Goal: Communication & Community: Answer question/provide support

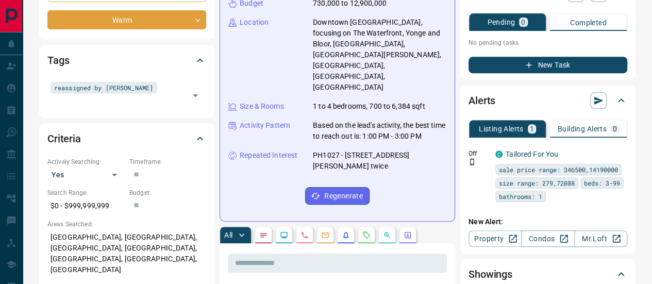
scroll to position [309, 0]
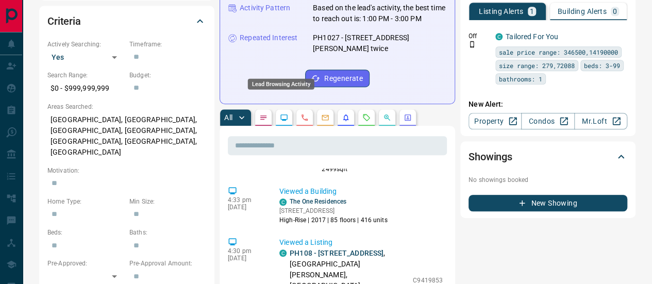
click at [283, 113] on icon "Lead Browsing Activity" at bounding box center [284, 117] width 8 height 8
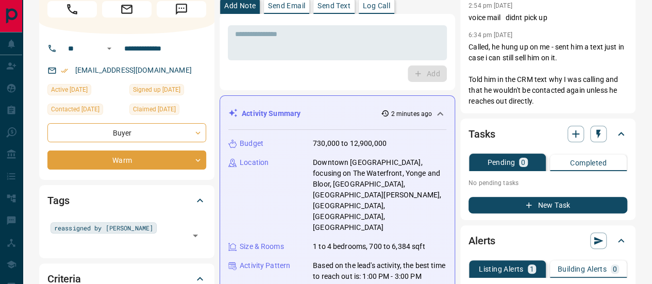
scroll to position [0, 0]
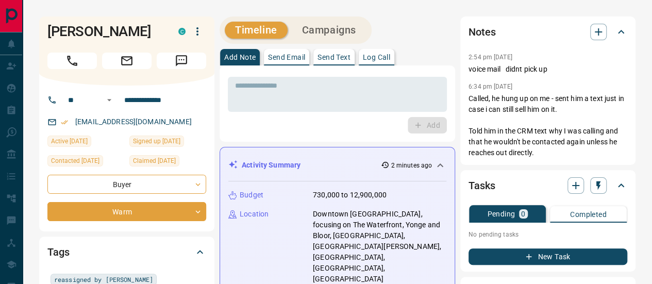
click at [280, 54] on p "Send Email" at bounding box center [286, 57] width 37 height 7
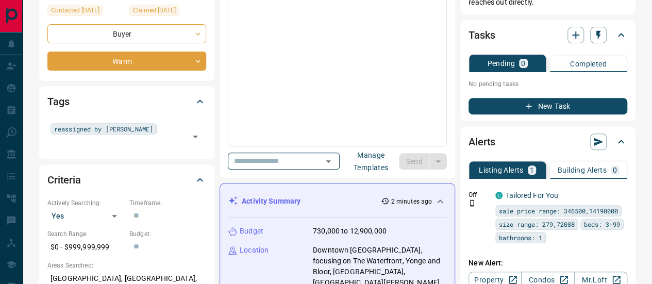
scroll to position [155, 0]
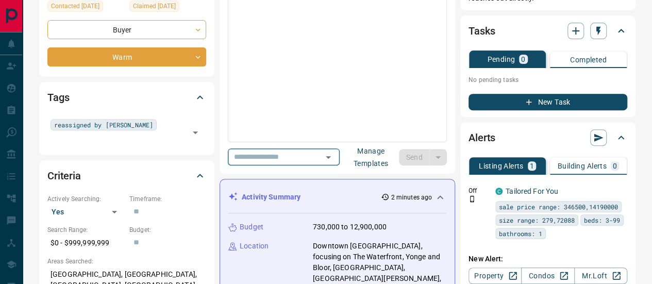
click at [303, 152] on input "text" at bounding box center [269, 157] width 78 height 13
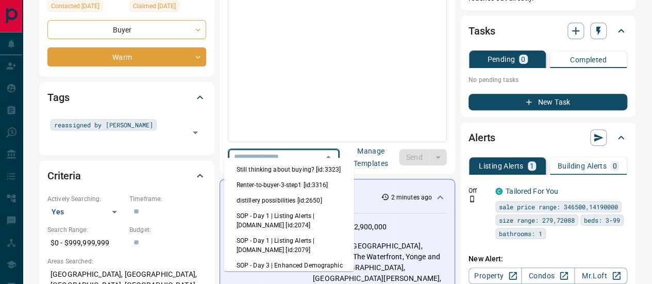
click at [294, 171] on li "Still thinking about buying? [id:3323]" at bounding box center [289, 169] width 130 height 15
type input "**********"
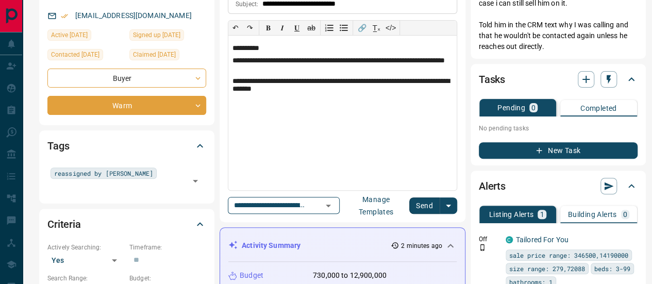
scroll to position [103, 0]
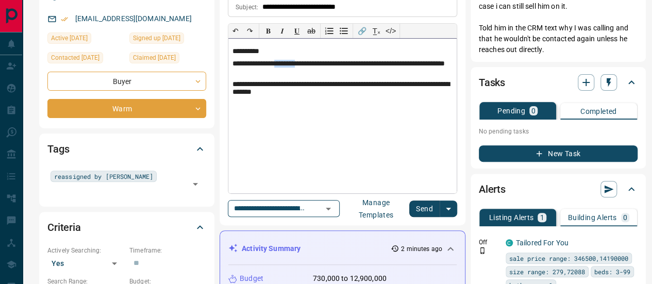
drag, startPoint x: 274, startPoint y: 58, endPoint x: 300, endPoint y: 56, distance: 25.8
click at [300, 60] on p "**********" at bounding box center [343, 68] width 220 height 17
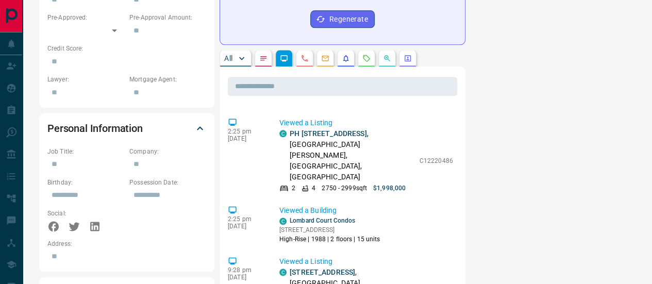
scroll to position [862, 0]
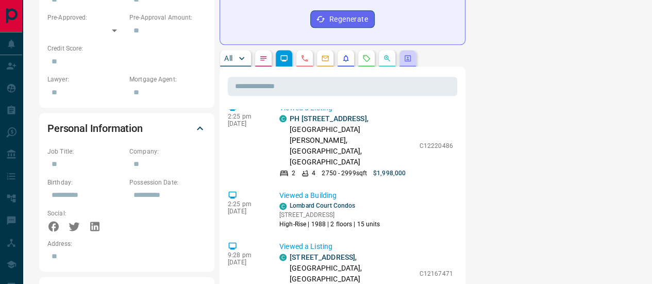
click at [408, 50] on button "button" at bounding box center [408, 58] width 17 height 17
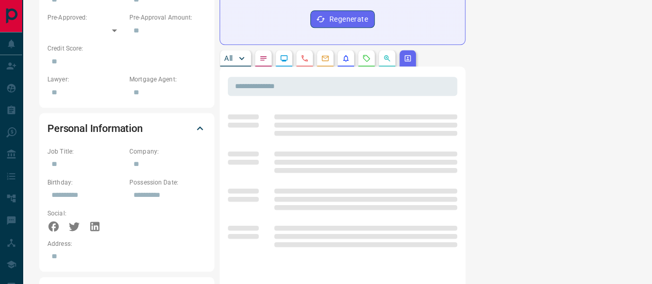
scroll to position [0, 0]
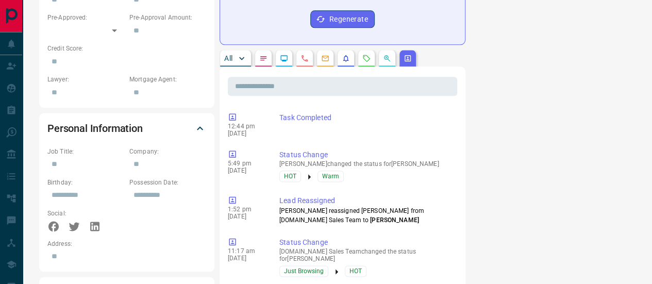
click at [225, 55] on p "All" at bounding box center [228, 58] width 8 height 7
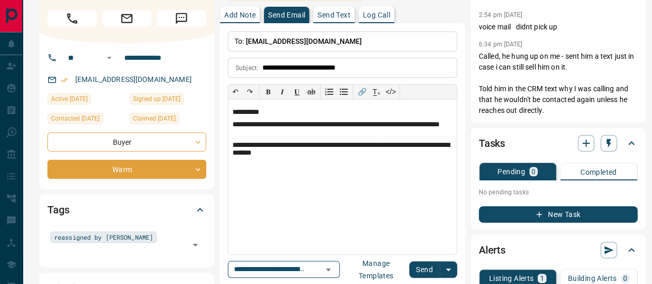
scroll to position [52, 0]
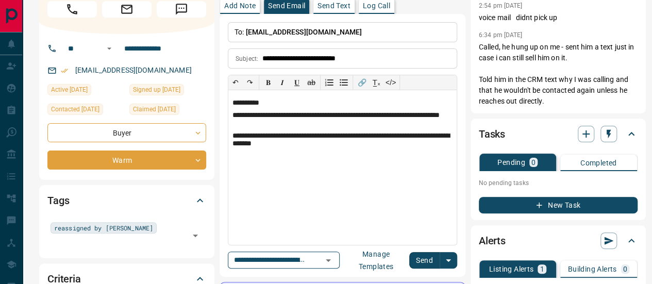
click at [416, 252] on button "Send" at bounding box center [425, 260] width 30 height 17
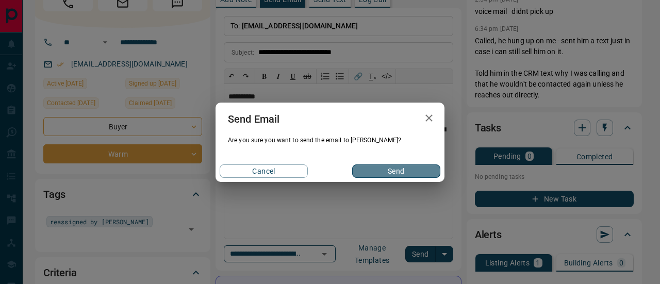
click at [397, 172] on button "Send" at bounding box center [396, 171] width 88 height 13
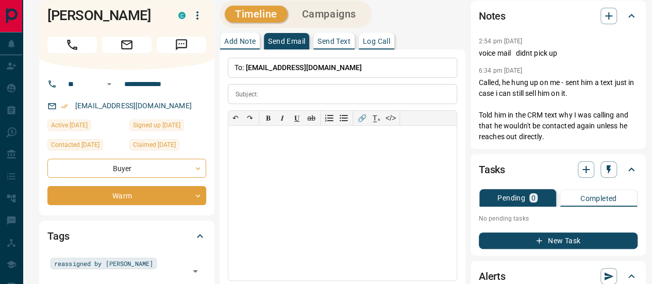
scroll to position [0, 0]
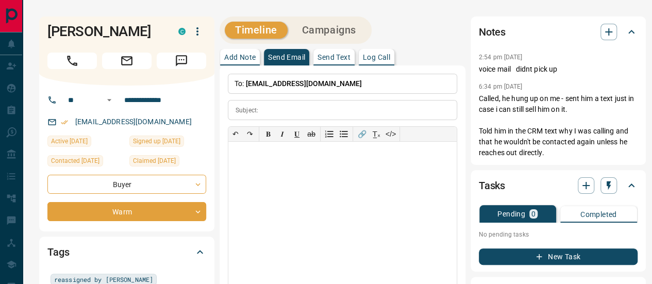
click at [221, 49] on button "Add Note" at bounding box center [240, 57] width 40 height 17
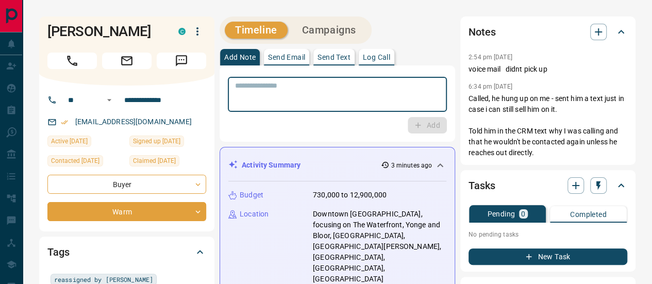
click at [309, 90] on textarea at bounding box center [337, 94] width 205 height 26
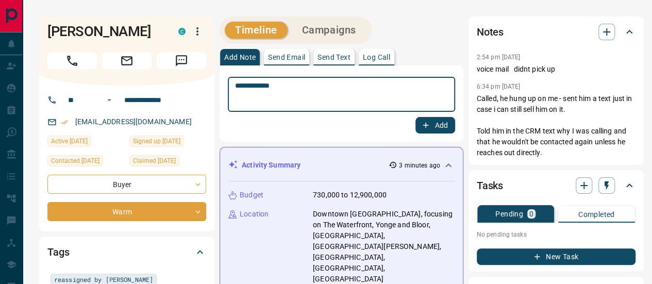
type textarea "**********"
click at [433, 119] on button "Add" at bounding box center [435, 125] width 39 height 17
